Goal: Task Accomplishment & Management: Use online tool/utility

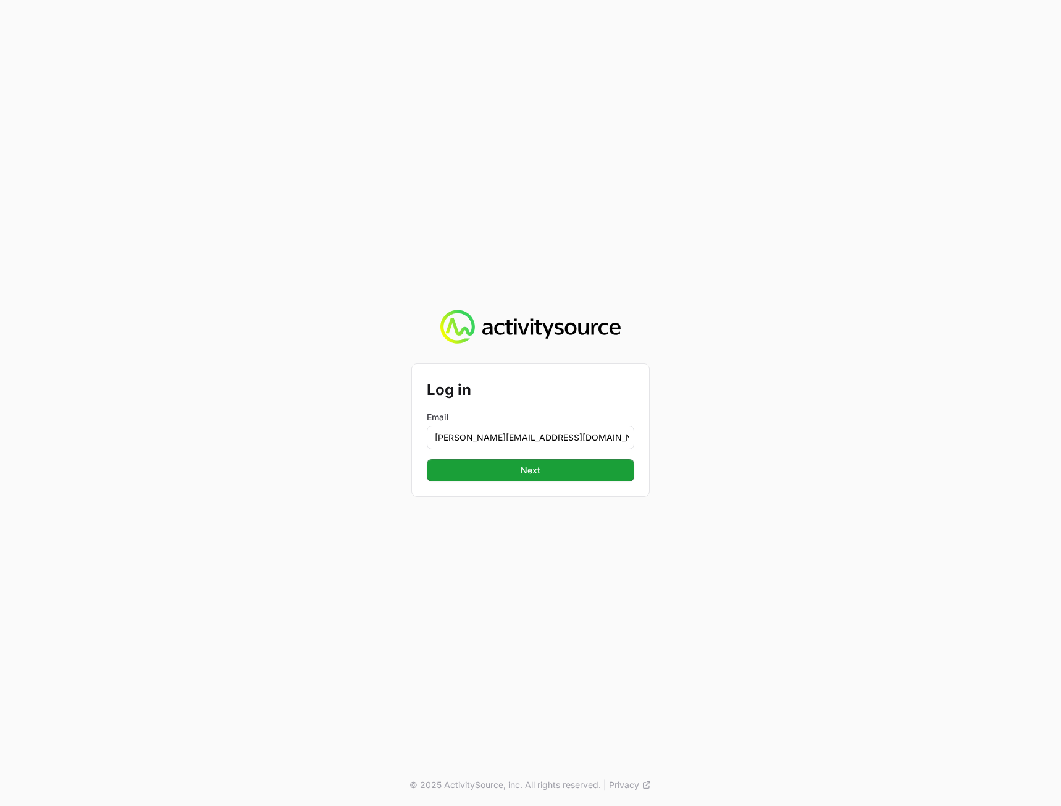
type input "[PERSON_NAME][EMAIL_ADDRESS][DOMAIN_NAME]"
click at [427, 459] on button "Next Next" at bounding box center [531, 470] width 208 height 22
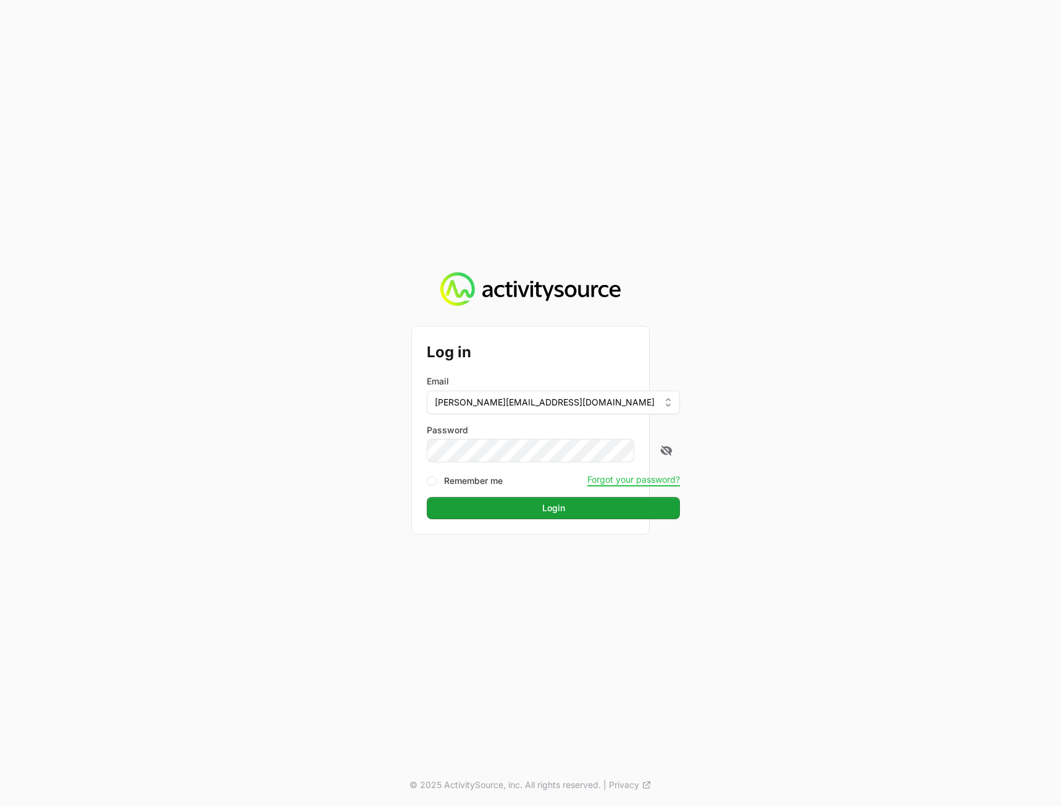
click at [827, 443] on div "Log in Email [PERSON_NAME][EMAIL_ADDRESS][DOMAIN_NAME] Password Remember me For…" at bounding box center [530, 403] width 1061 height 806
click at [529, 514] on span "Login" at bounding box center [553, 507] width 238 height 15
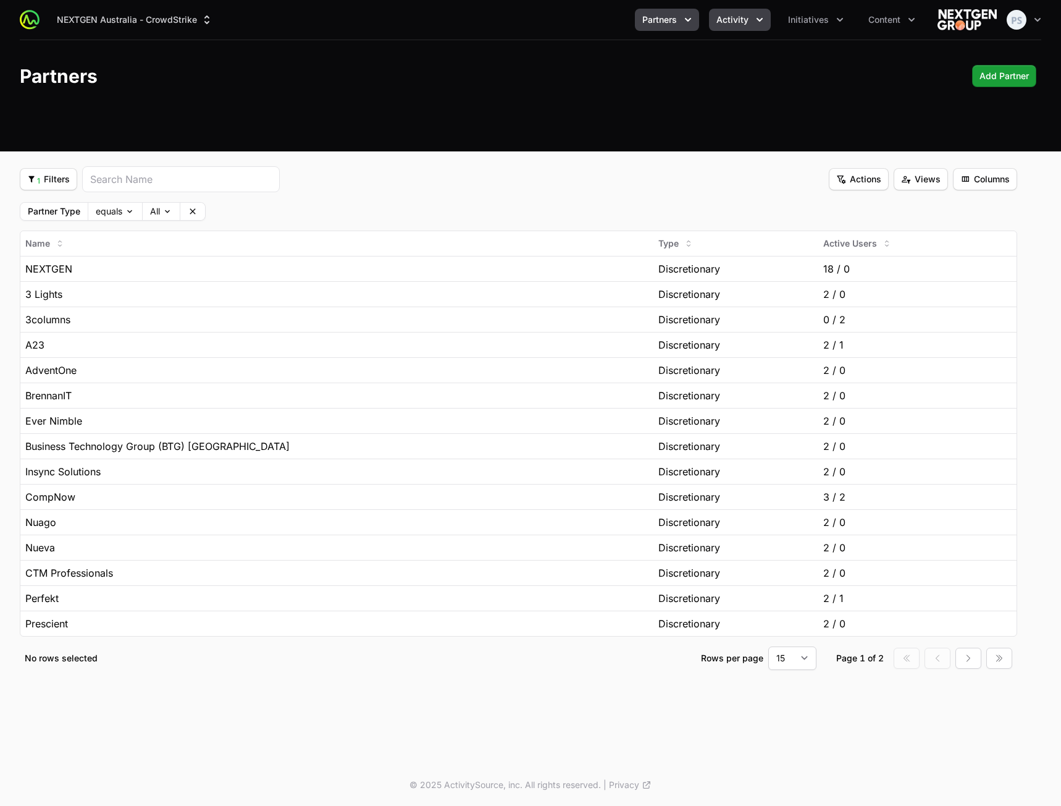
click at [724, 16] on span "Activity" at bounding box center [733, 20] width 32 height 12
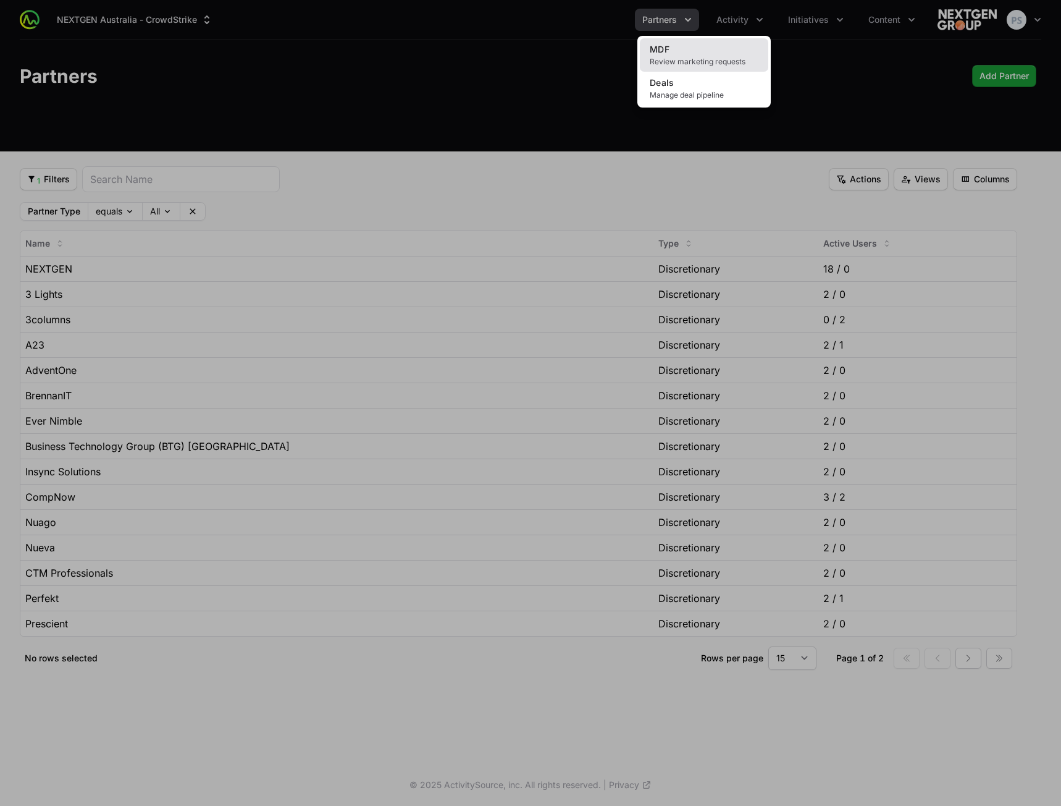
click at [713, 49] on link "MDF Review marketing requests" at bounding box center [704, 54] width 128 height 33
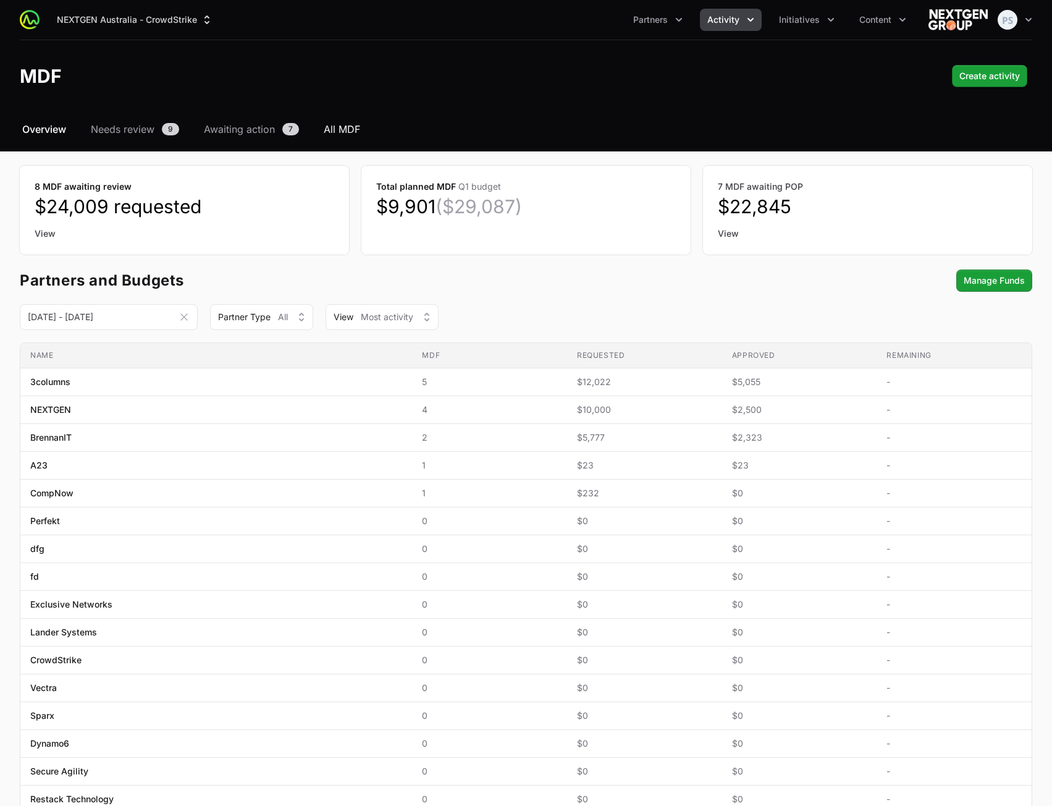
click at [334, 130] on span "All MDF" at bounding box center [342, 129] width 36 height 15
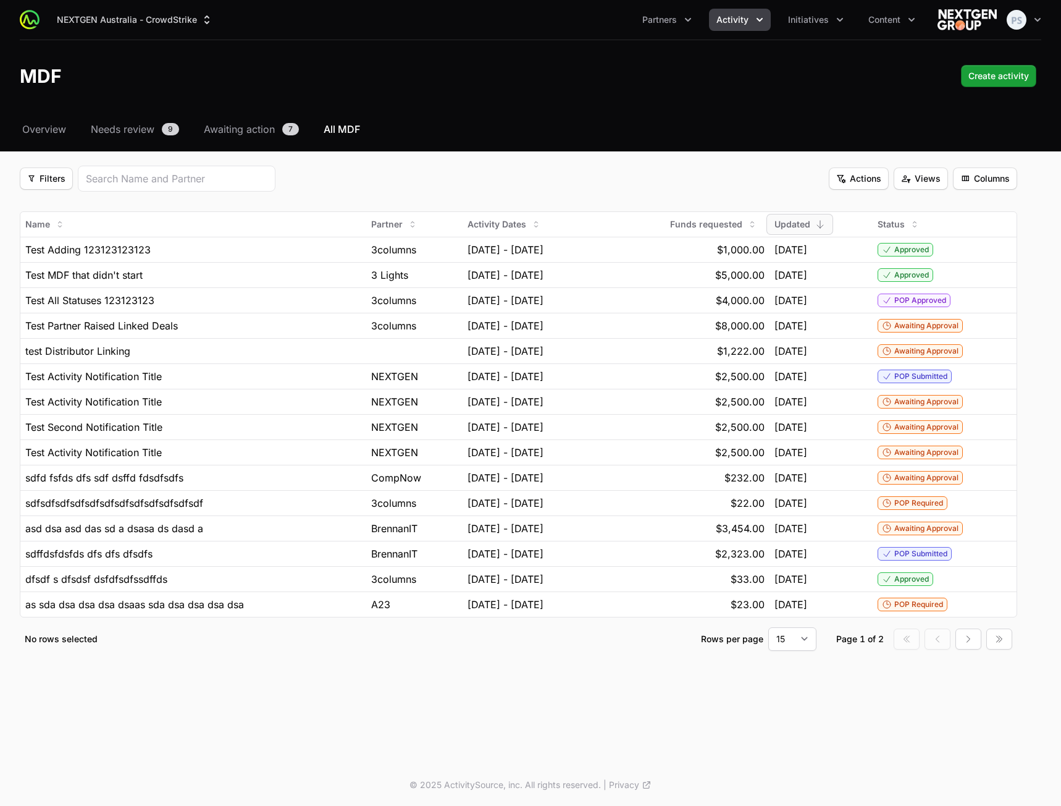
click at [589, 180] on div "Filters Filters Actions Actions Views Views Columns Columns" at bounding box center [519, 179] width 998 height 26
click at [914, 186] on button "Views Views" at bounding box center [921, 178] width 54 height 22
click at [895, 225] on div "Status" at bounding box center [921, 226] width 130 height 19
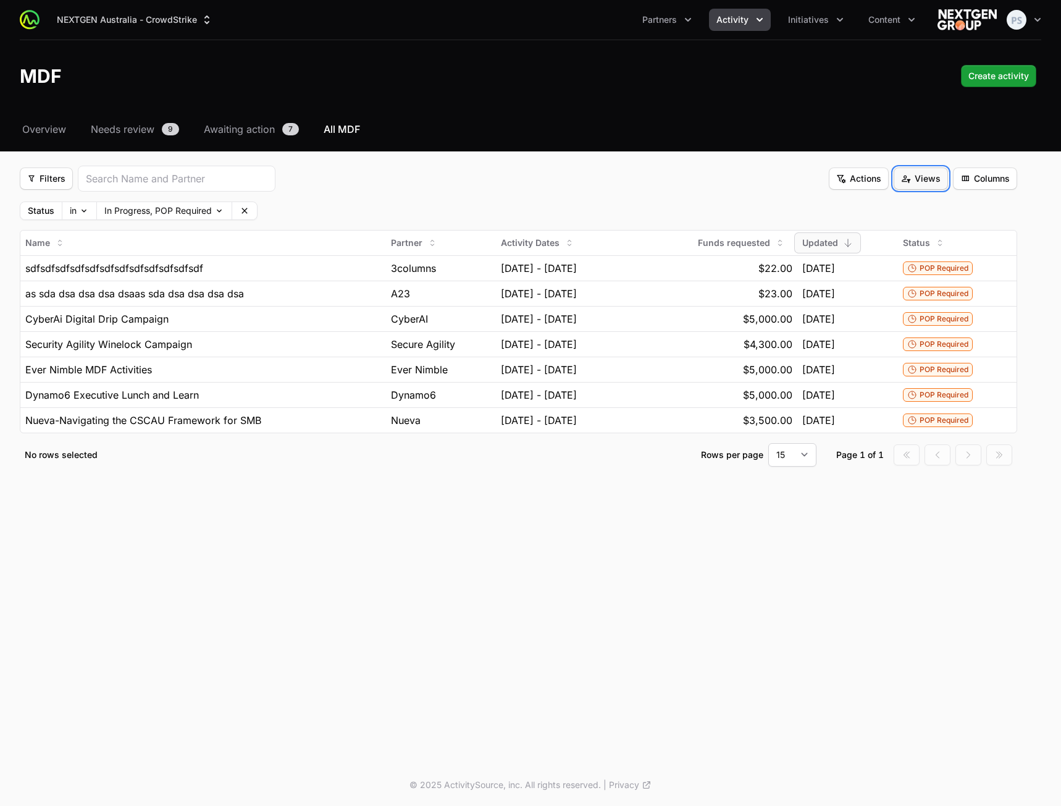
click at [920, 183] on span "Views" at bounding box center [921, 178] width 40 height 15
click at [909, 230] on div "Status" at bounding box center [921, 226] width 130 height 19
